Goal: Transaction & Acquisition: Purchase product/service

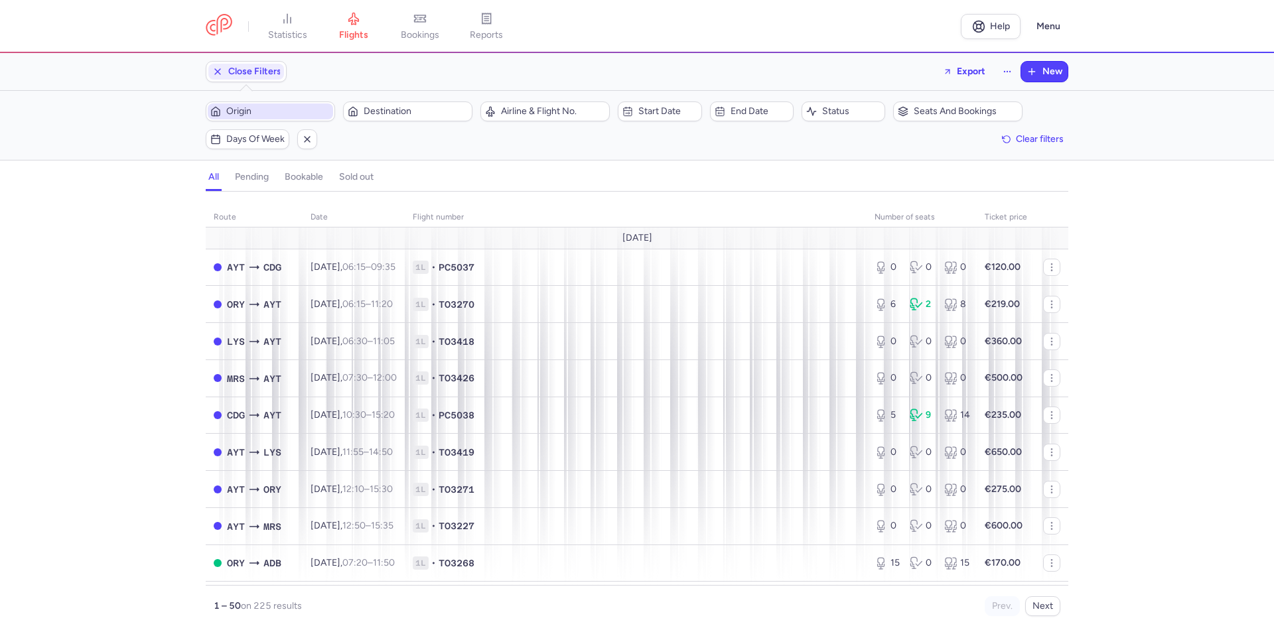
click at [273, 112] on span "Origin" at bounding box center [278, 111] width 104 height 11
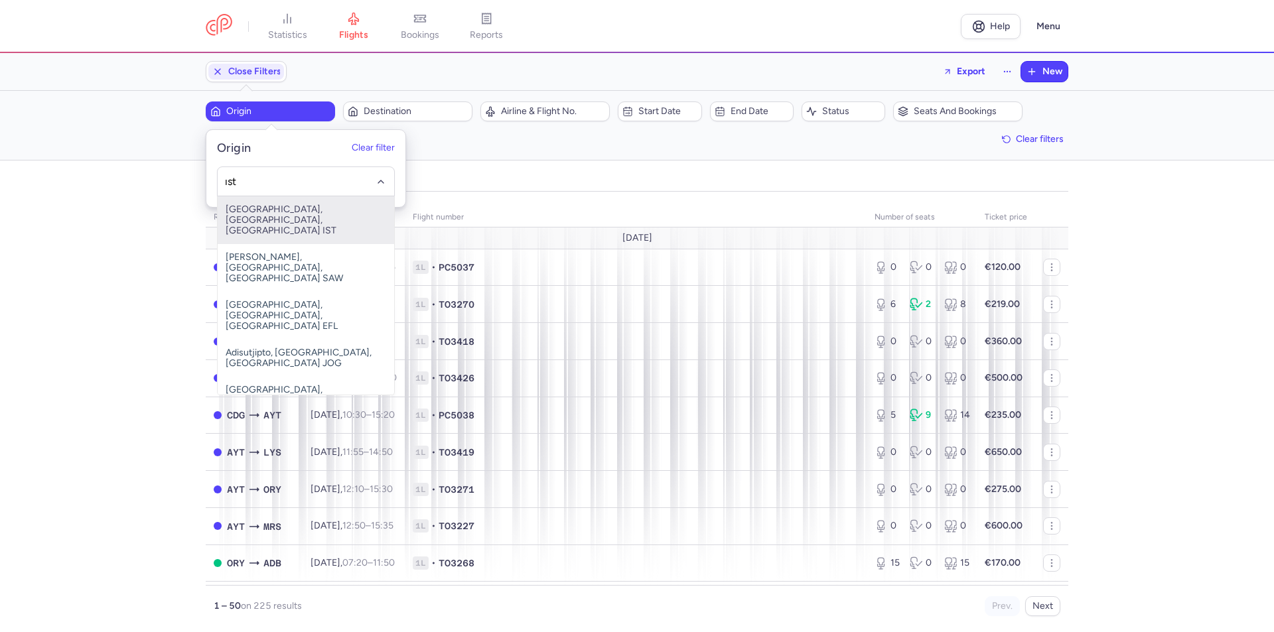
click at [279, 212] on span "[GEOGRAPHIC_DATA], [GEOGRAPHIC_DATA], [GEOGRAPHIC_DATA] IST" at bounding box center [306, 220] width 176 height 48
type input "ıst"
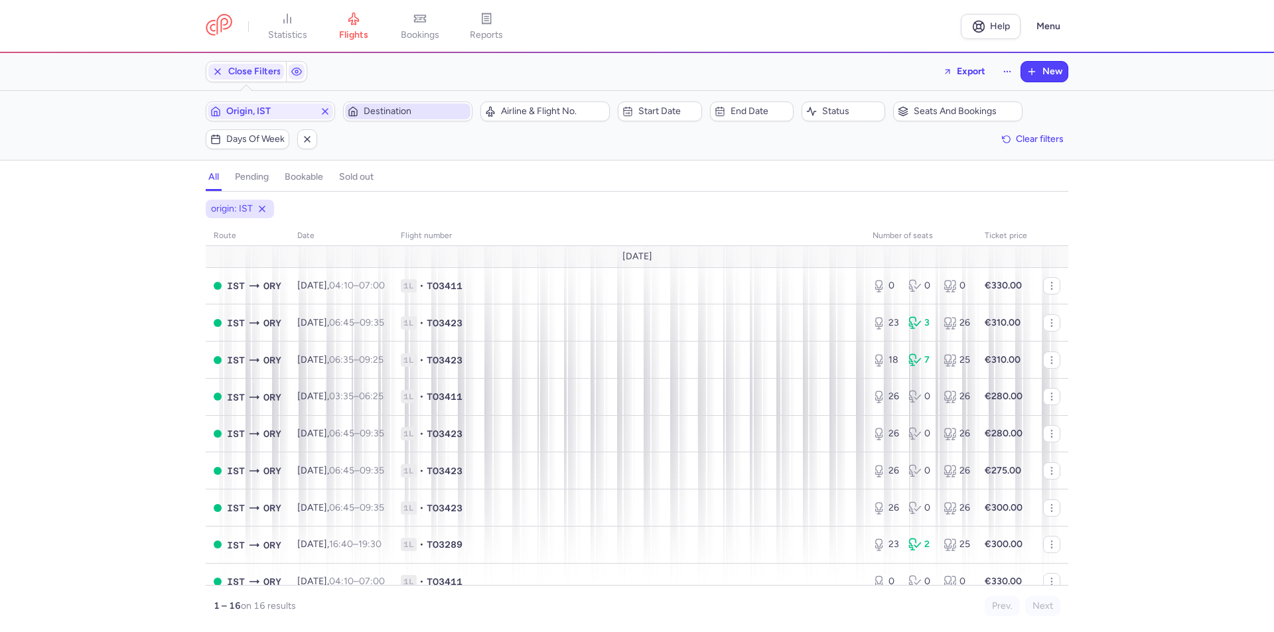
click at [399, 107] on span "Destination" at bounding box center [416, 111] width 104 height 11
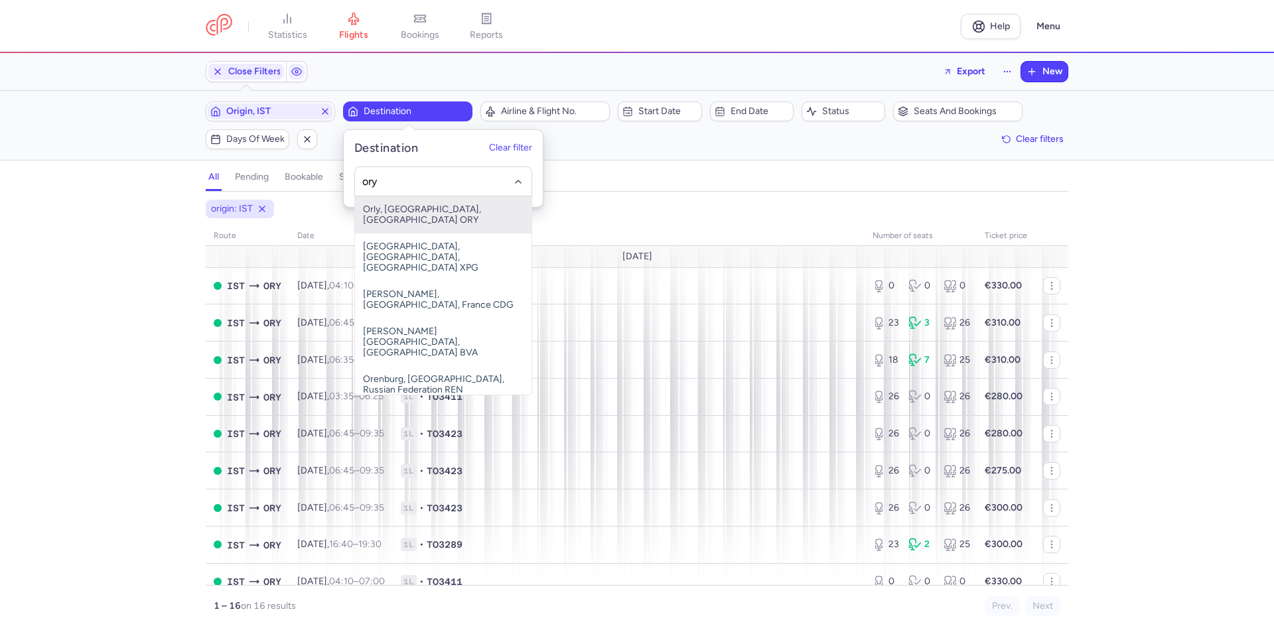
click at [413, 212] on span "Orly, [GEOGRAPHIC_DATA], [GEOGRAPHIC_DATA] ORY" at bounding box center [443, 214] width 176 height 37
type input "ory"
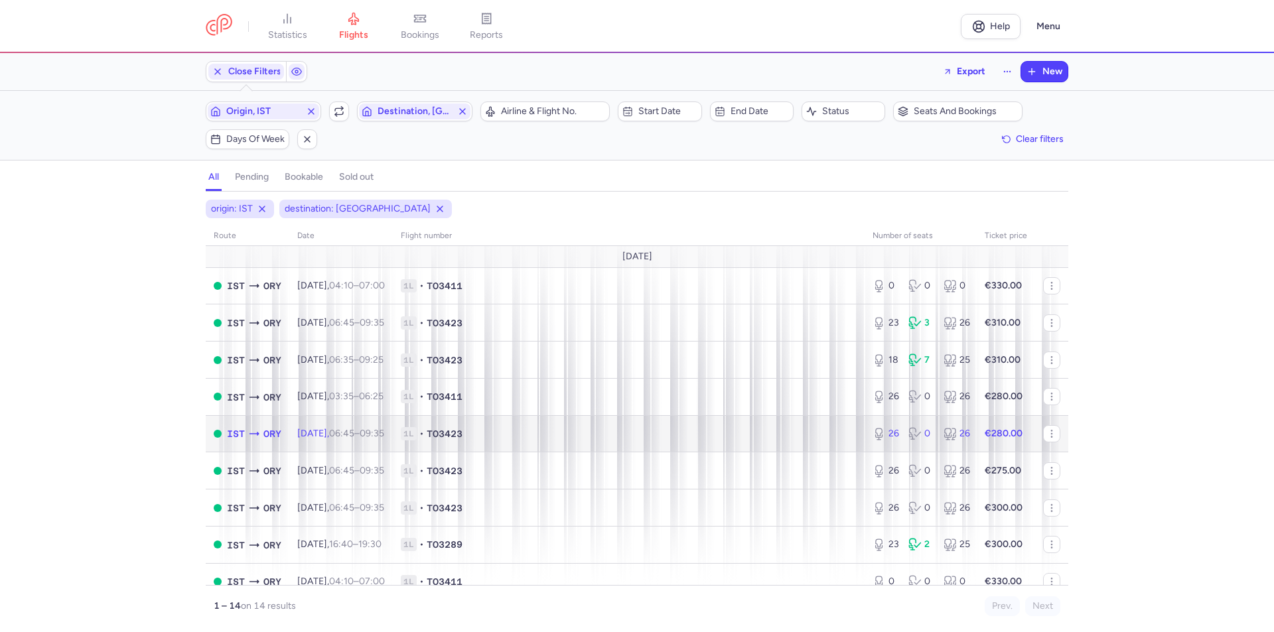
click at [1000, 429] on strong "€280.00" at bounding box center [1003, 433] width 38 height 11
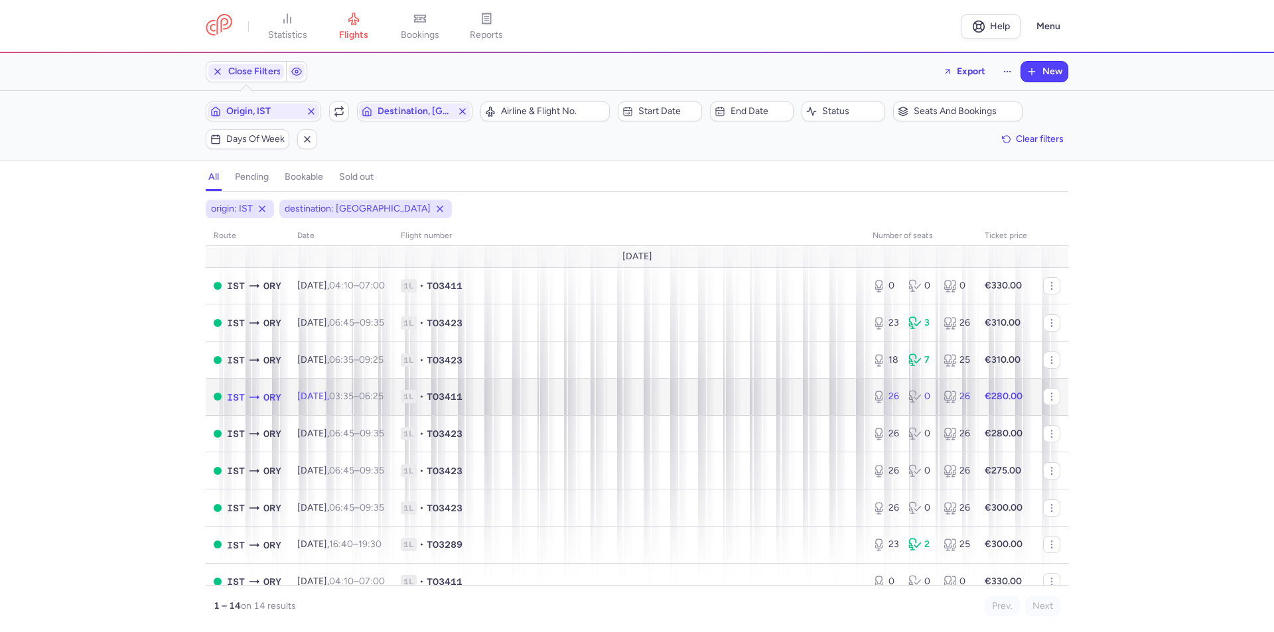
click at [996, 400] on strong "€280.00" at bounding box center [1003, 396] width 38 height 11
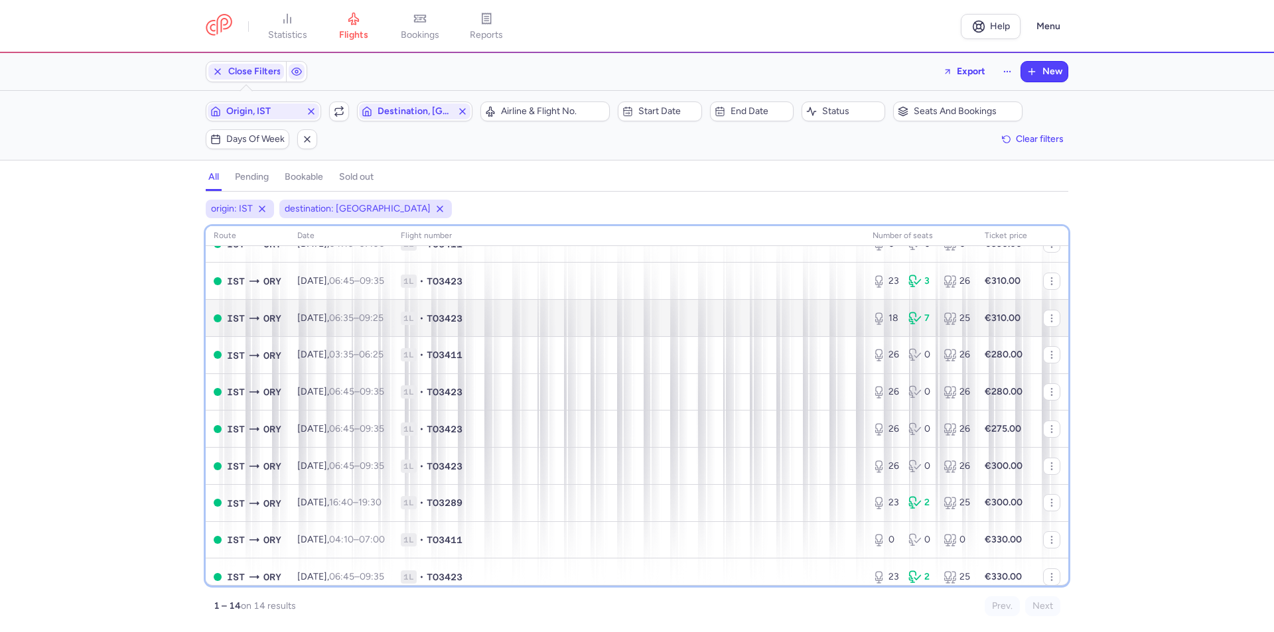
scroll to position [44, 0]
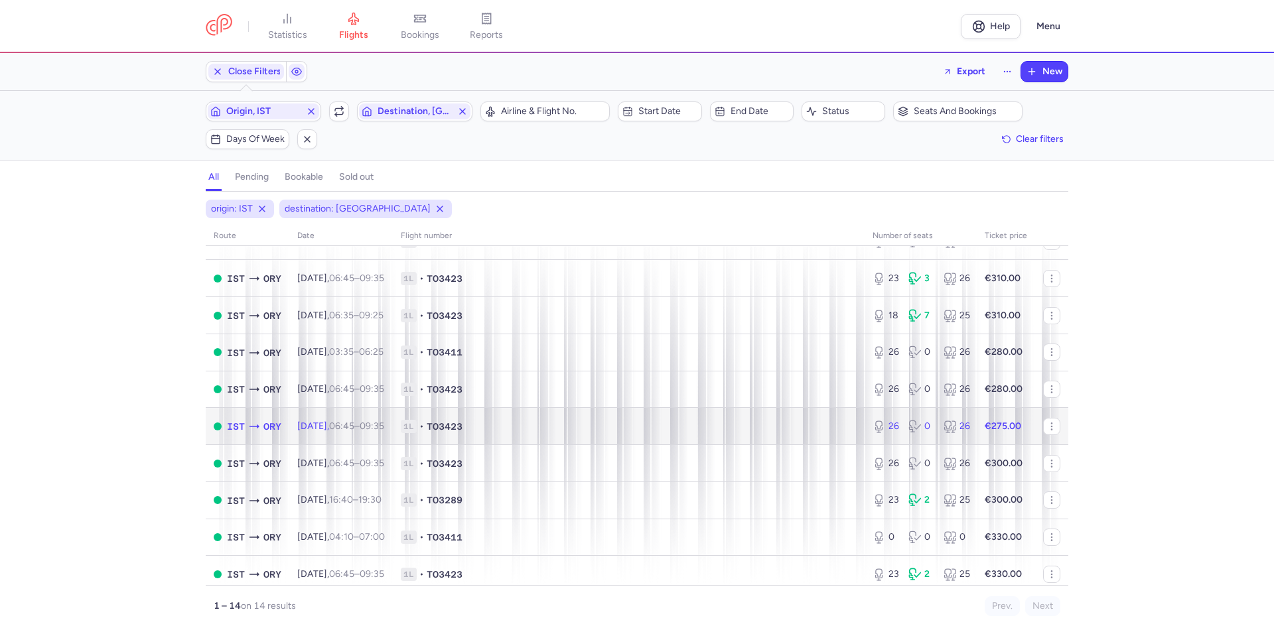
click at [1001, 430] on strong "€275.00" at bounding box center [1002, 426] width 36 height 11
